Goal: Information Seeking & Learning: Learn about a topic

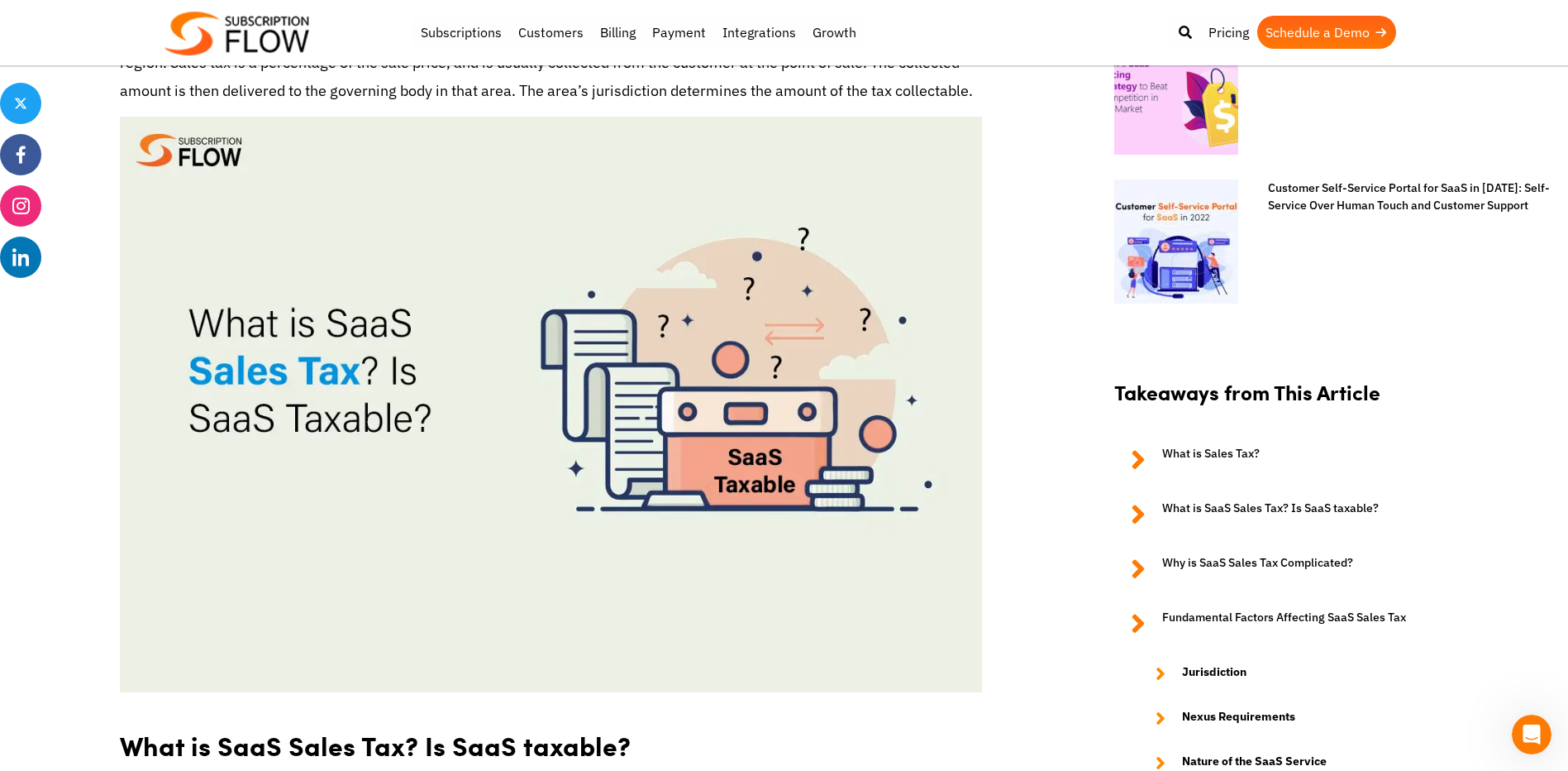
scroll to position [1571, 0]
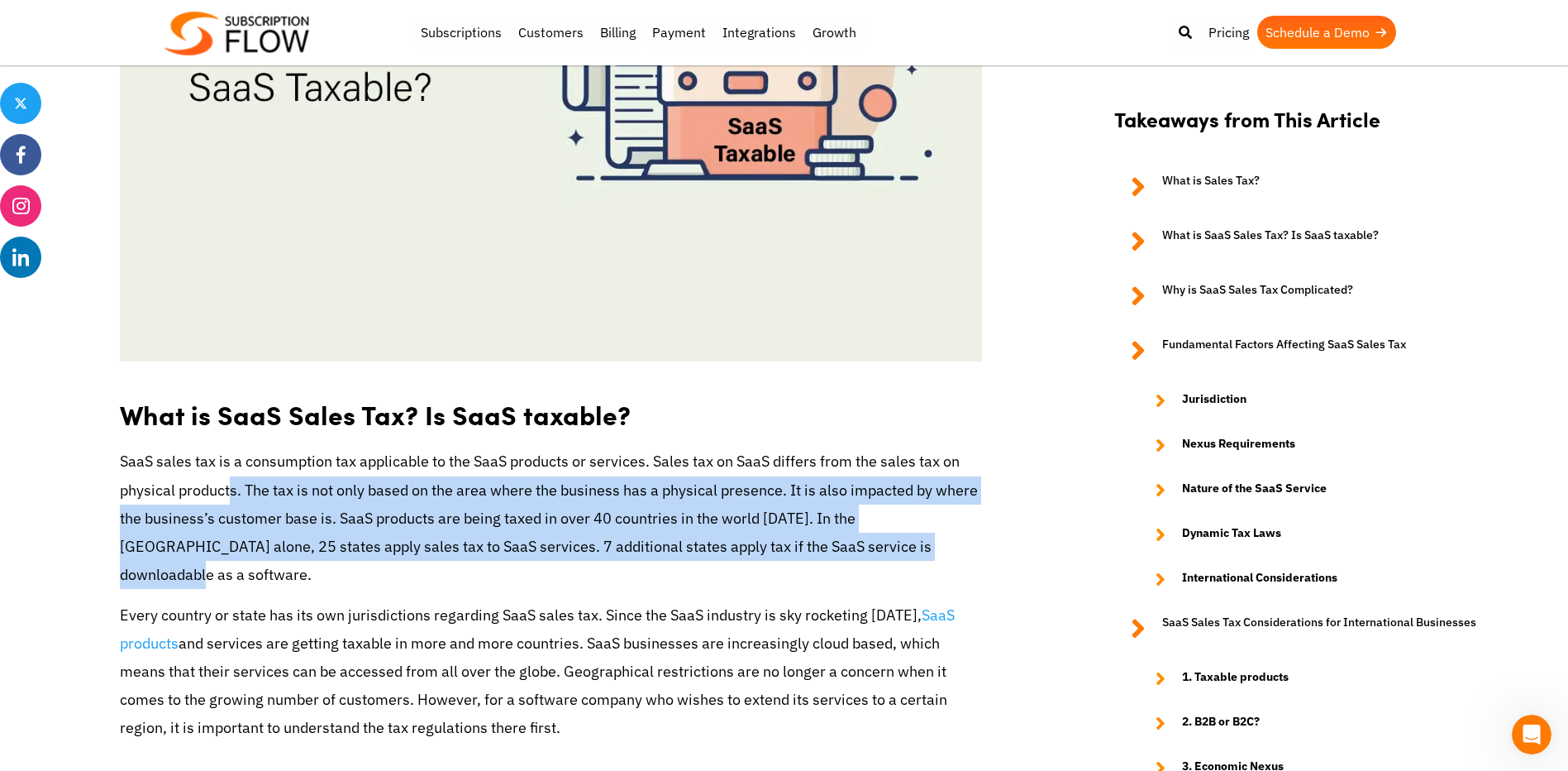
drag, startPoint x: 230, startPoint y: 490, endPoint x: 882, endPoint y: 543, distance: 654.2
click at [882, 543] on p "SaaS sales tax is a consumption tax applicable to the SaaS products or services…" at bounding box center [550, 518] width 862 height 141
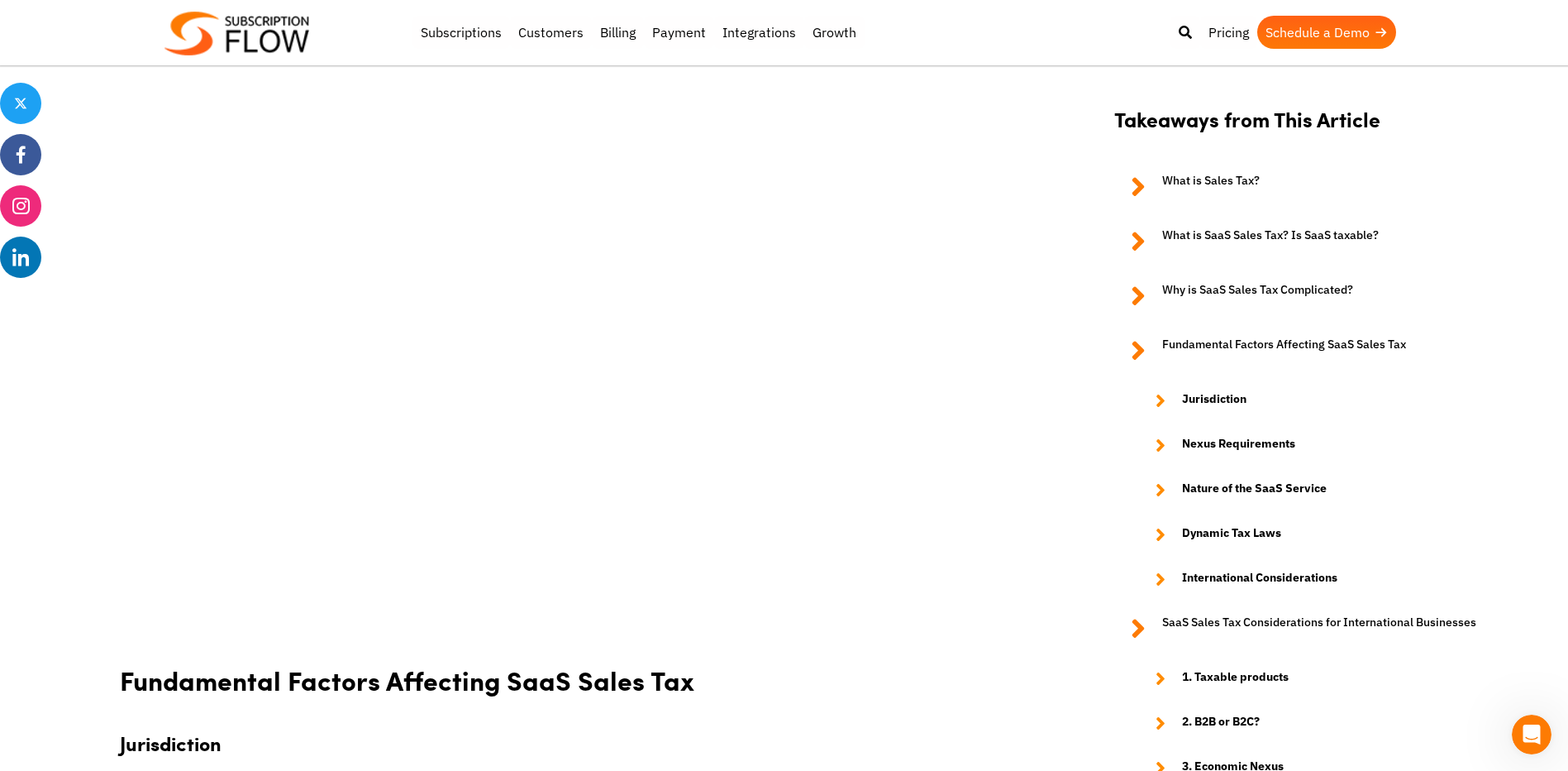
scroll to position [3308, 0]
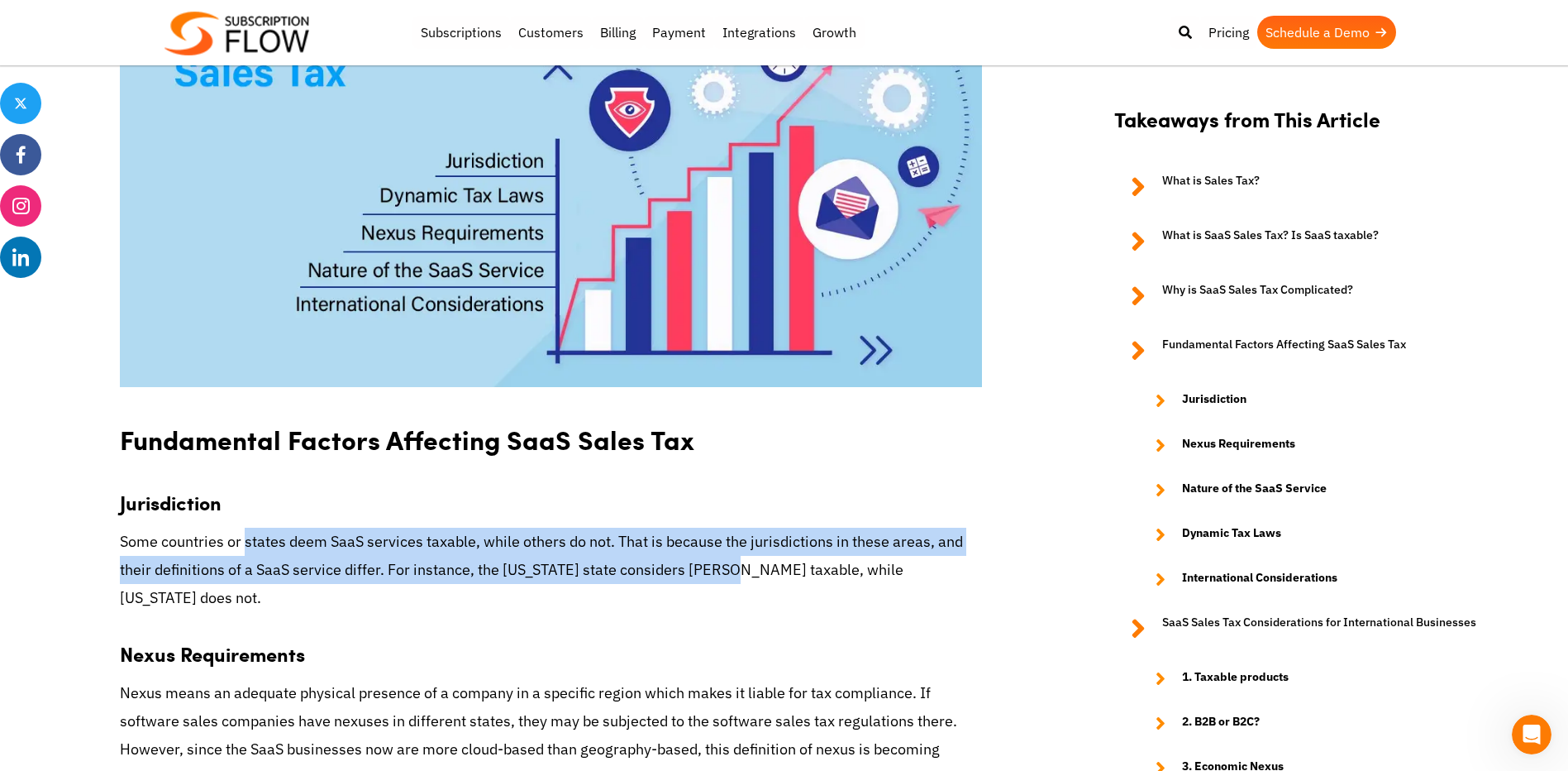
drag, startPoint x: 246, startPoint y: 513, endPoint x: 730, endPoint y: 545, distance: 485.1
click at [730, 545] on p "Some countries or states deem SaaS services taxable, while others do not. That …" at bounding box center [550, 570] width 862 height 85
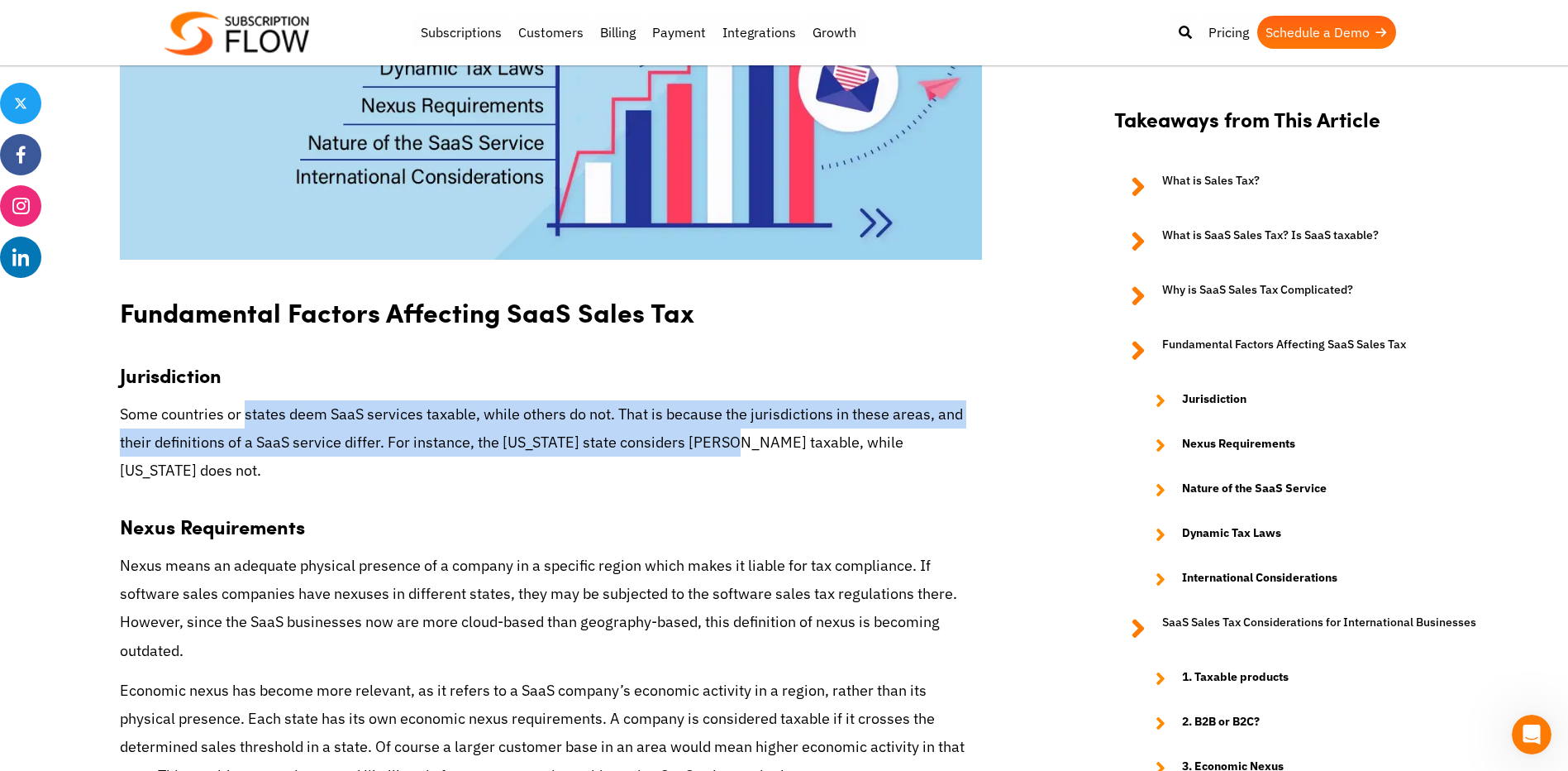
scroll to position [3474, 0]
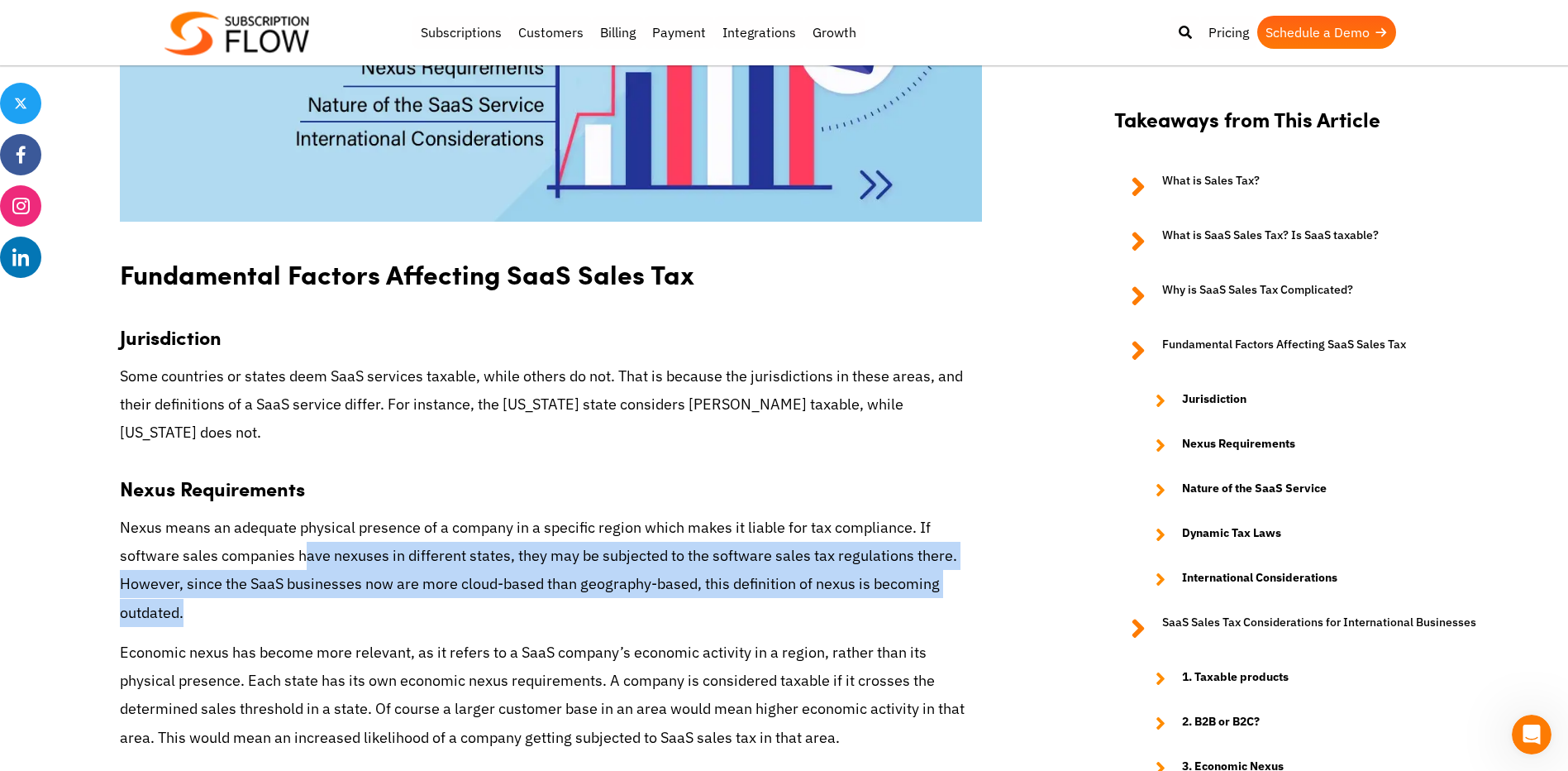
drag, startPoint x: 304, startPoint y: 498, endPoint x: 750, endPoint y: 550, distance: 449.0
click at [750, 550] on p "Nexus means an adequate physical presence of a company in a specific region whi…" at bounding box center [550, 570] width 862 height 114
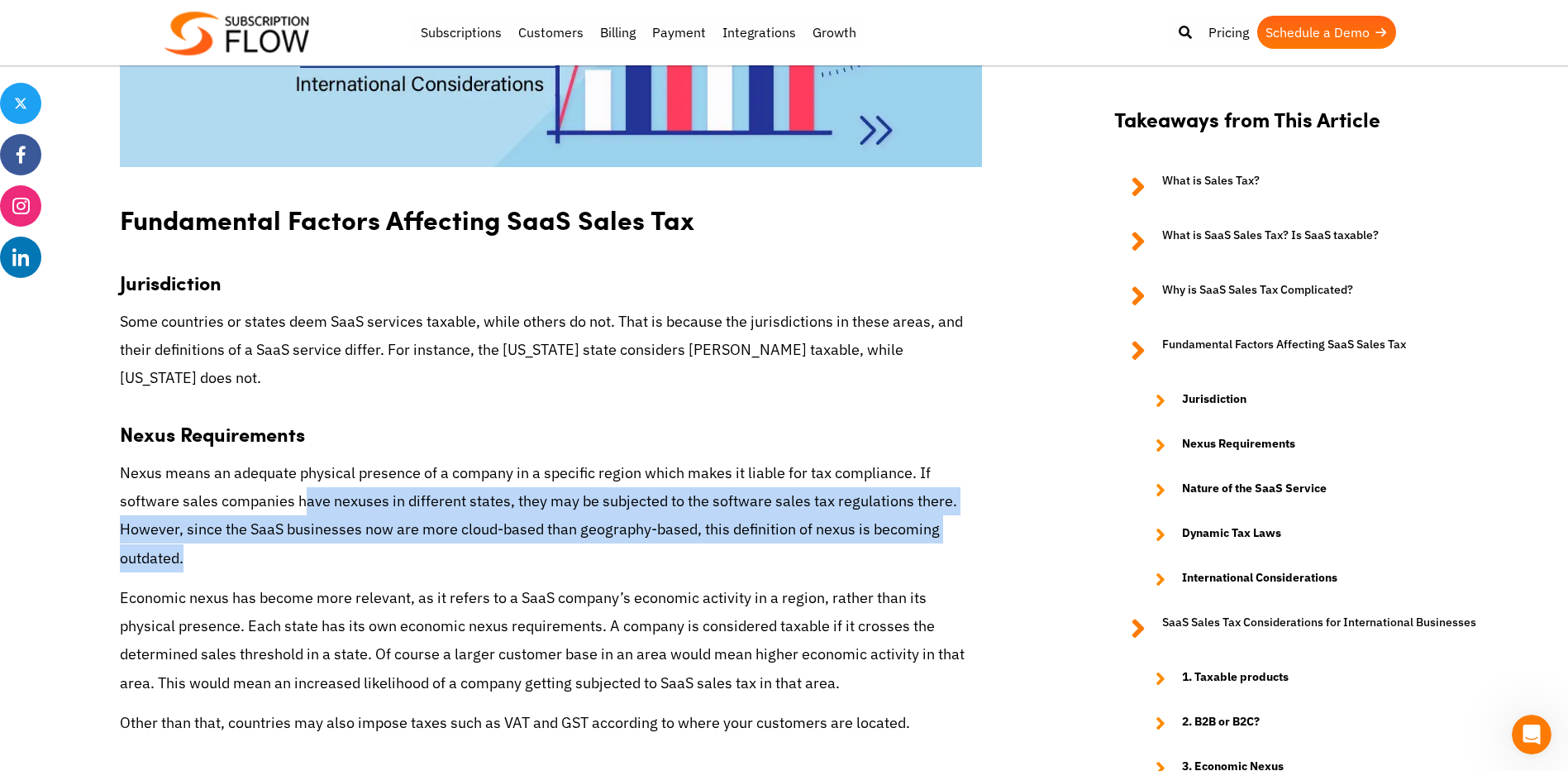
scroll to position [3556, 0]
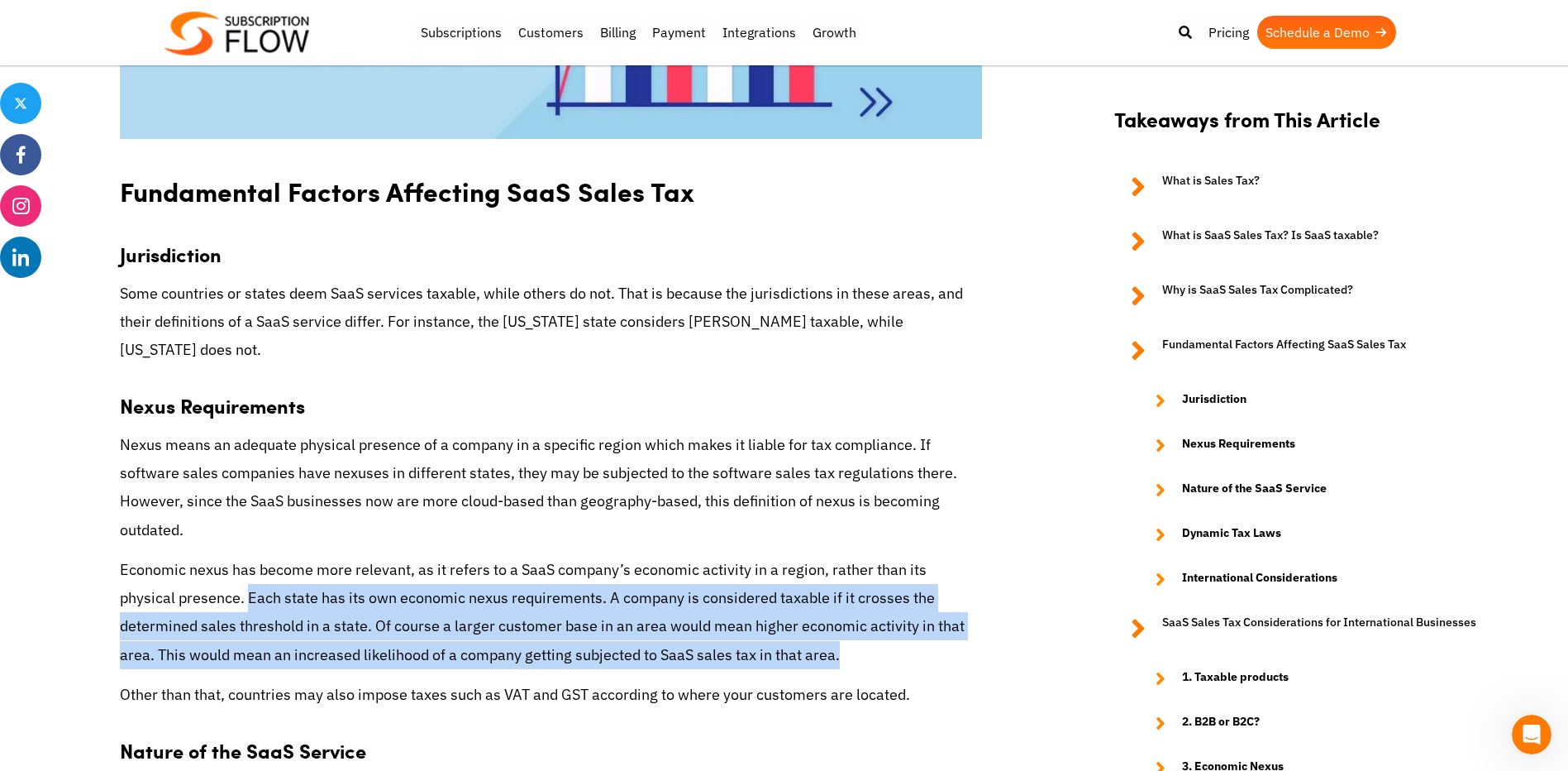
drag, startPoint x: 192, startPoint y: 538, endPoint x: 824, endPoint y: 608, distance: 635.9
click at [824, 608] on p "Economic nexus has become more relevant, as it refers to a SaaS company’s econo…" at bounding box center [550, 612] width 862 height 114
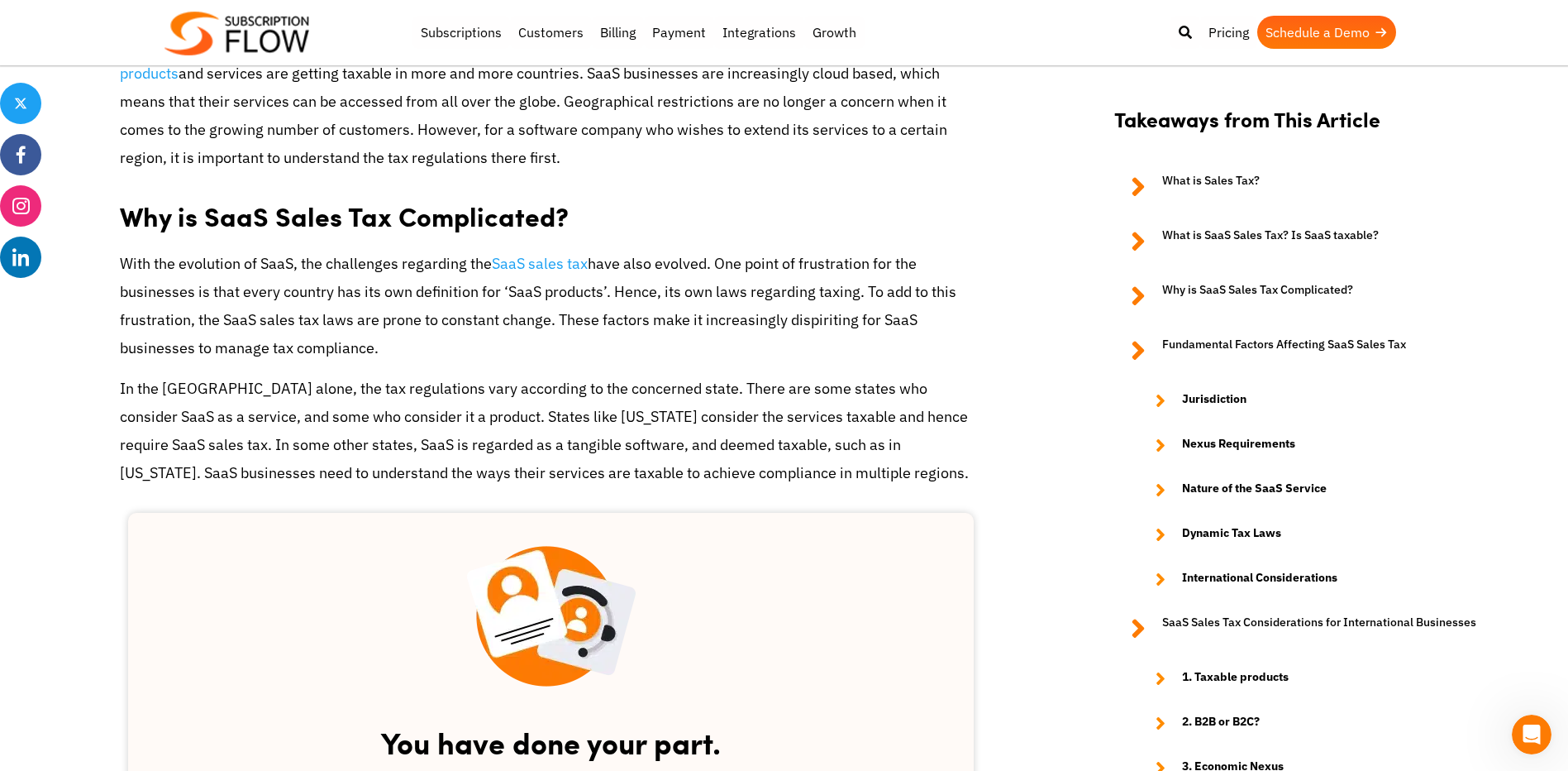
scroll to position [1985, 0]
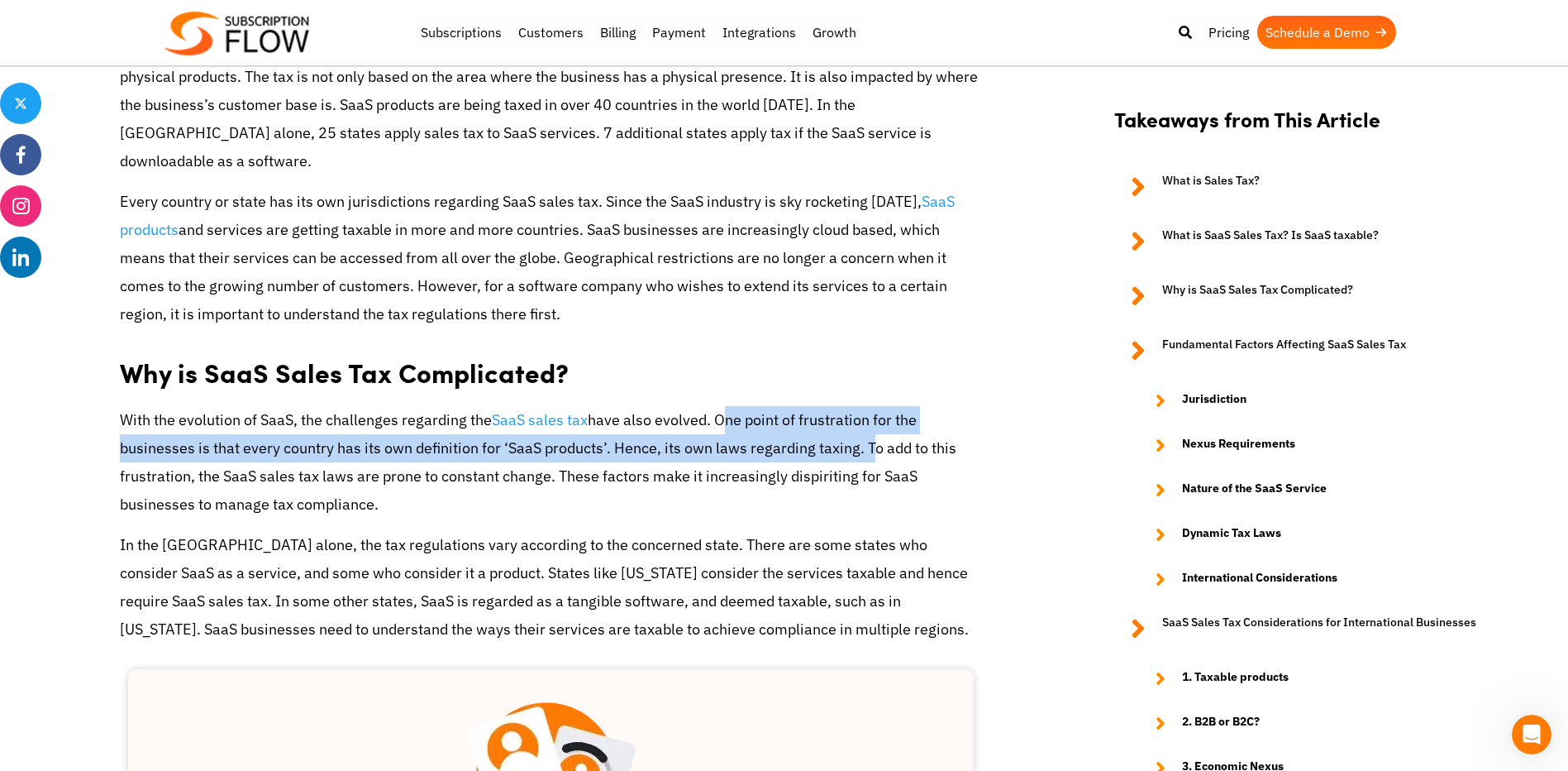
drag, startPoint x: 727, startPoint y: 385, endPoint x: 861, endPoint y: 423, distance: 139.3
click at [861, 423] on p "With the evolution of SaaS, the challenges regarding the SaaS sales tax have al…" at bounding box center [550, 462] width 862 height 114
copy p "One point of frustration for the businesses is that every country has its own d…"
